Goal: Information Seeking & Learning: Learn about a topic

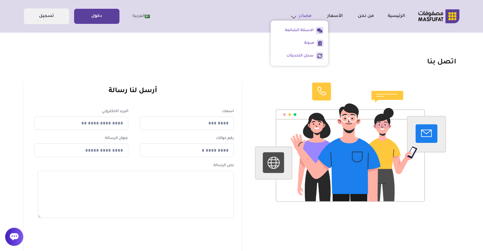
click at [304, 19] on link "مصادر" at bounding box center [295, 16] width 31 height 8
click at [338, 15] on link "الأسعار" at bounding box center [326, 16] width 31 height 7
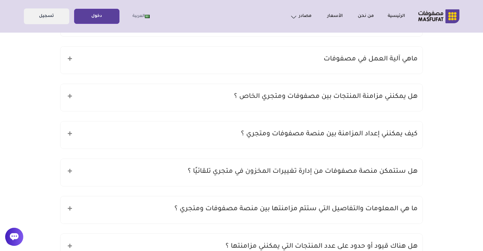
scroll to position [121, 0]
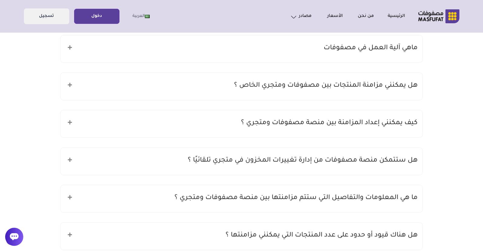
click at [353, 79] on div "هل يمكنني مزامنة المنتجات بين مصفوفات ومتجري الخاص ؟" at bounding box center [241, 86] width 362 height 27
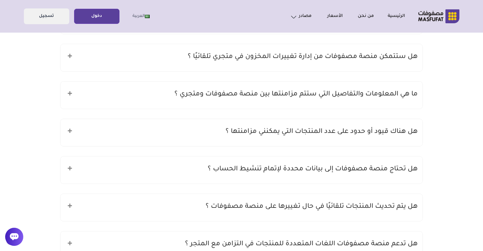
scroll to position [272, 0]
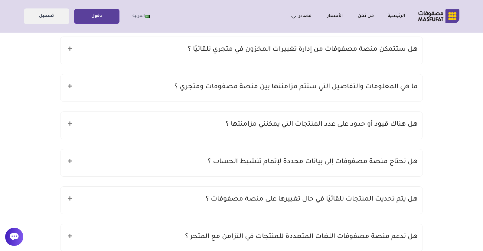
click at [259, 123] on h5 "هل هناك قيود أو حدود على عدد المنتجات التي يمكنني مزامنتها ؟" at bounding box center [321, 124] width 192 height 11
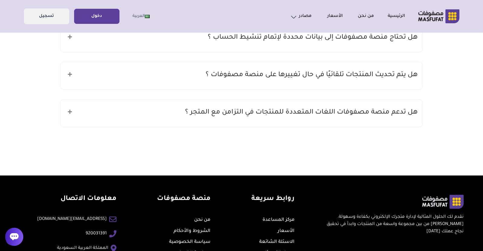
scroll to position [484, 0]
